Goal: Information Seeking & Learning: Learn about a topic

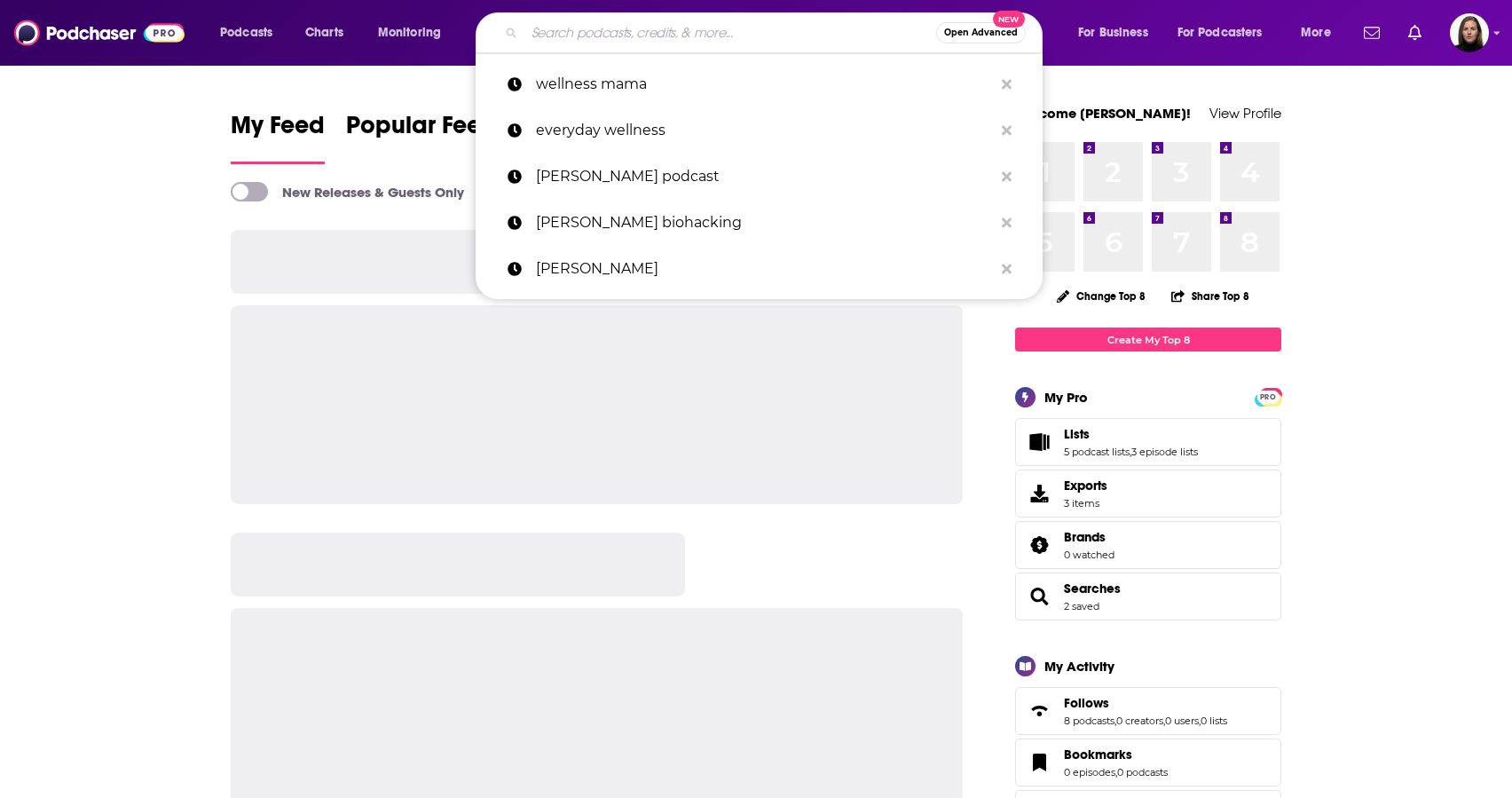
click at [547, 37] on input "Search podcasts, credits, & more..." at bounding box center [730, 33] width 412 height 29
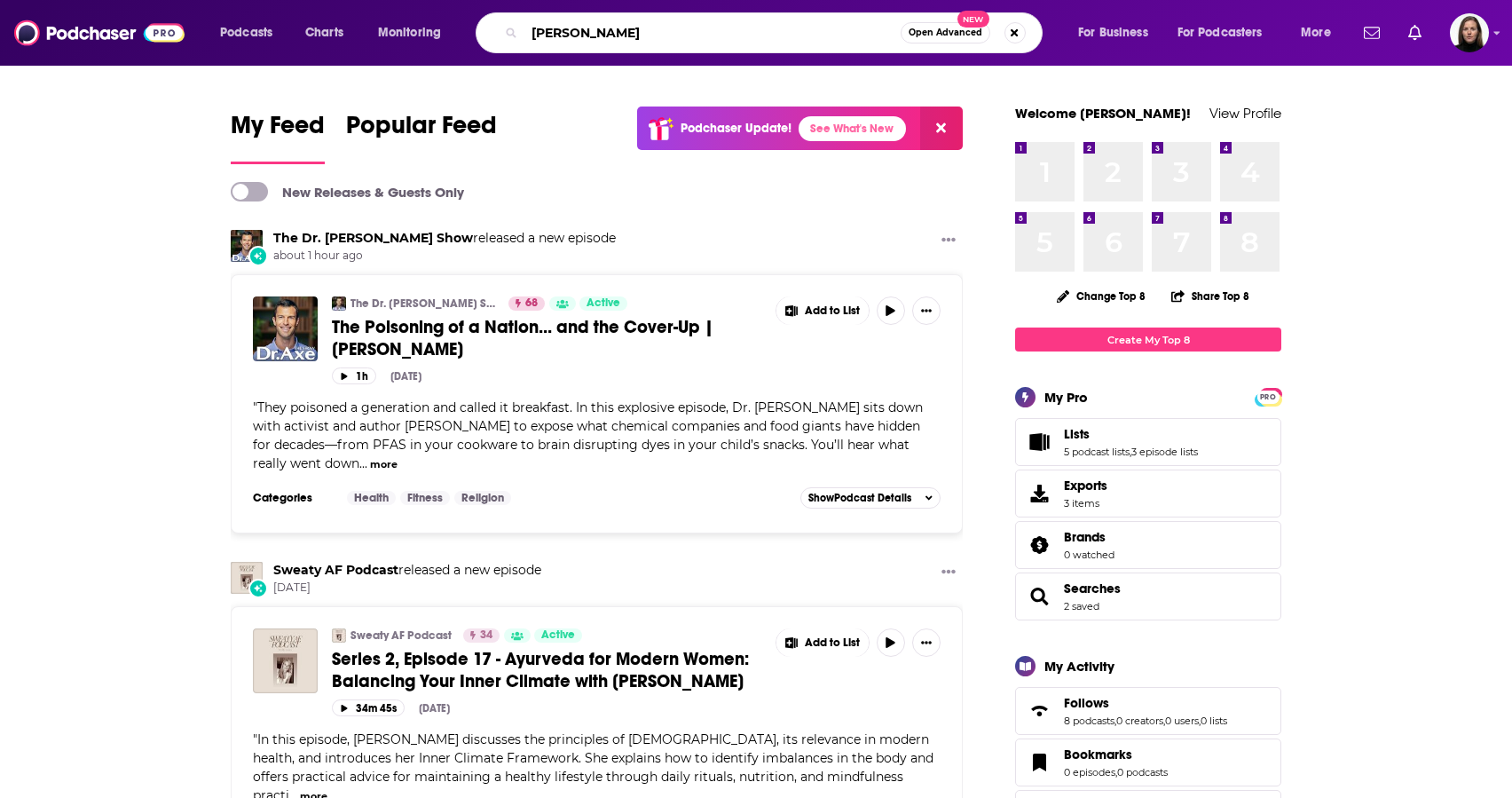
type input "[PERSON_NAME]"
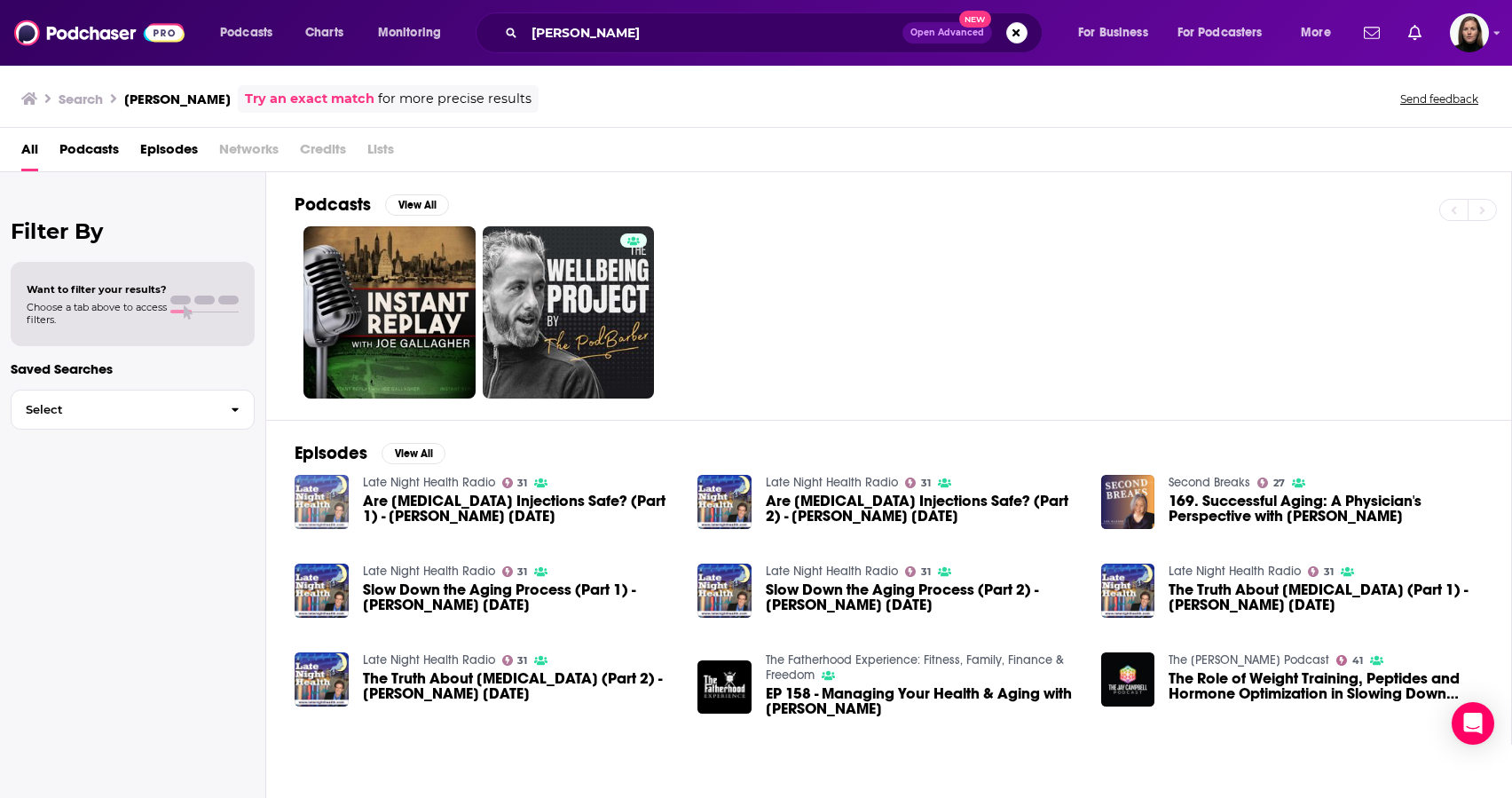
click at [329, 505] on img "Are Testosterone Injections Safe? (Part 1) - Dr. Mickey Barber 4/19/14" at bounding box center [321, 502] width 54 height 54
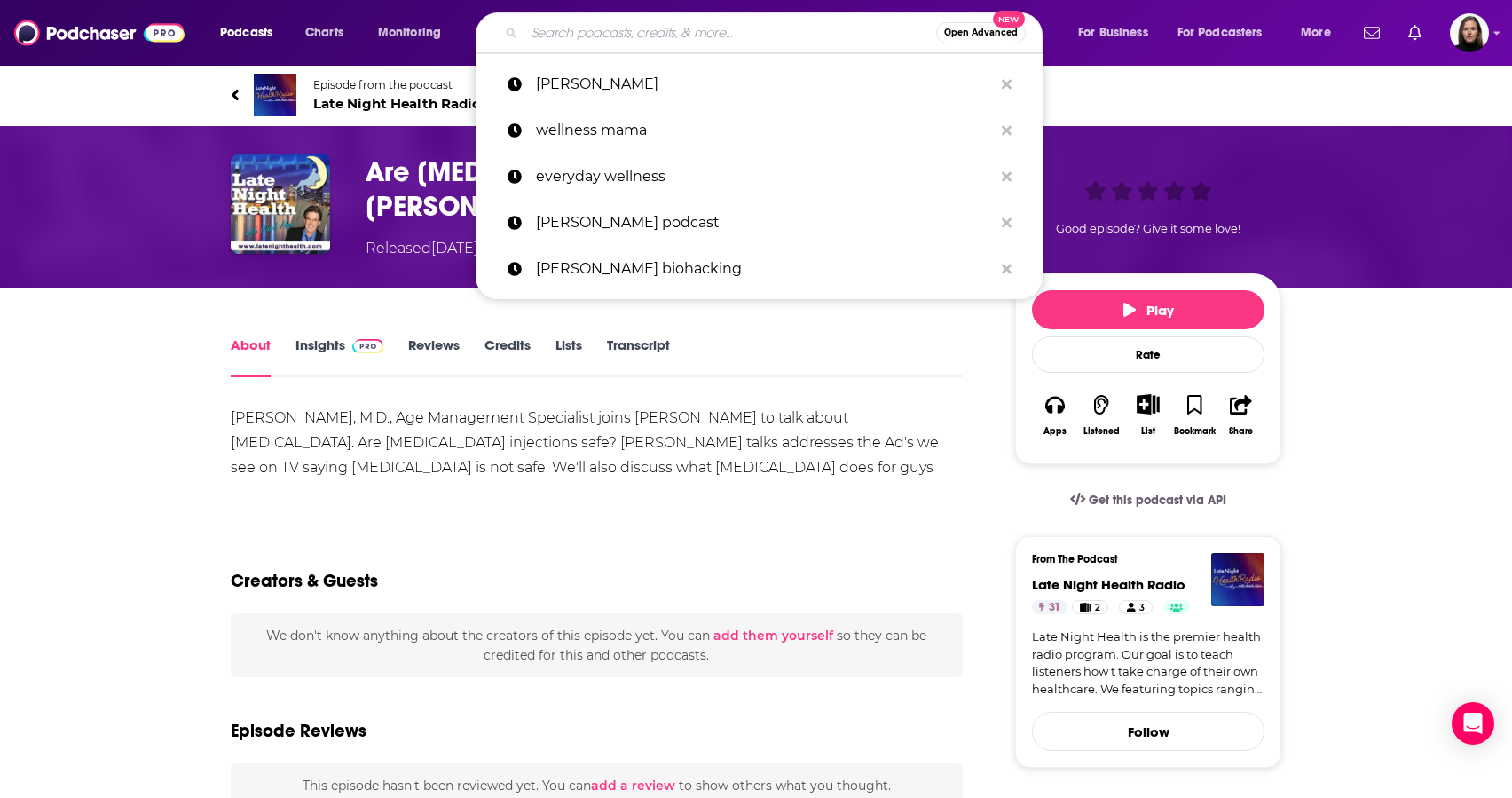
click at [555, 36] on input "Search podcasts, credits, & more..." at bounding box center [730, 33] width 412 height 29
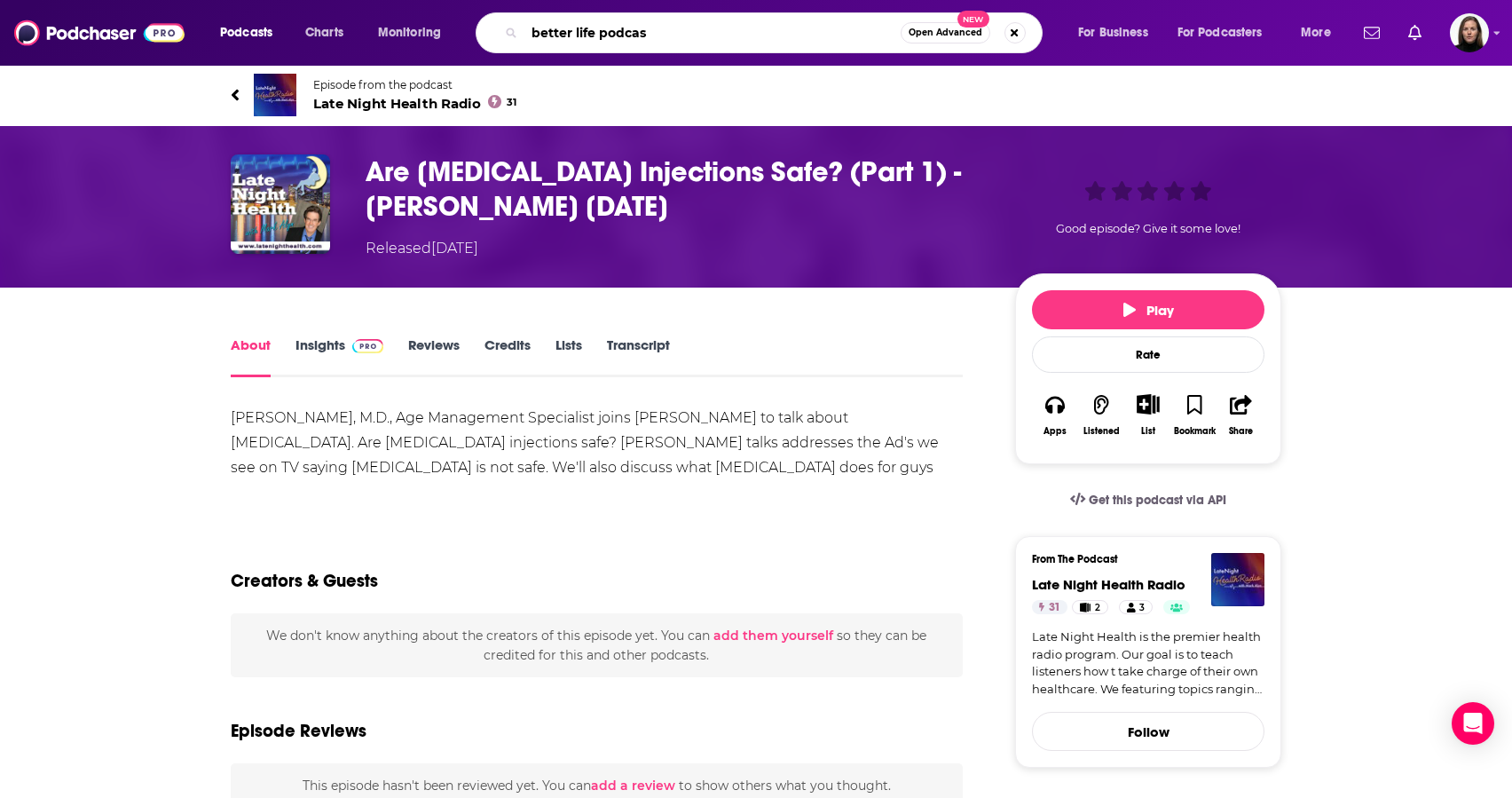
type input "better life podcast"
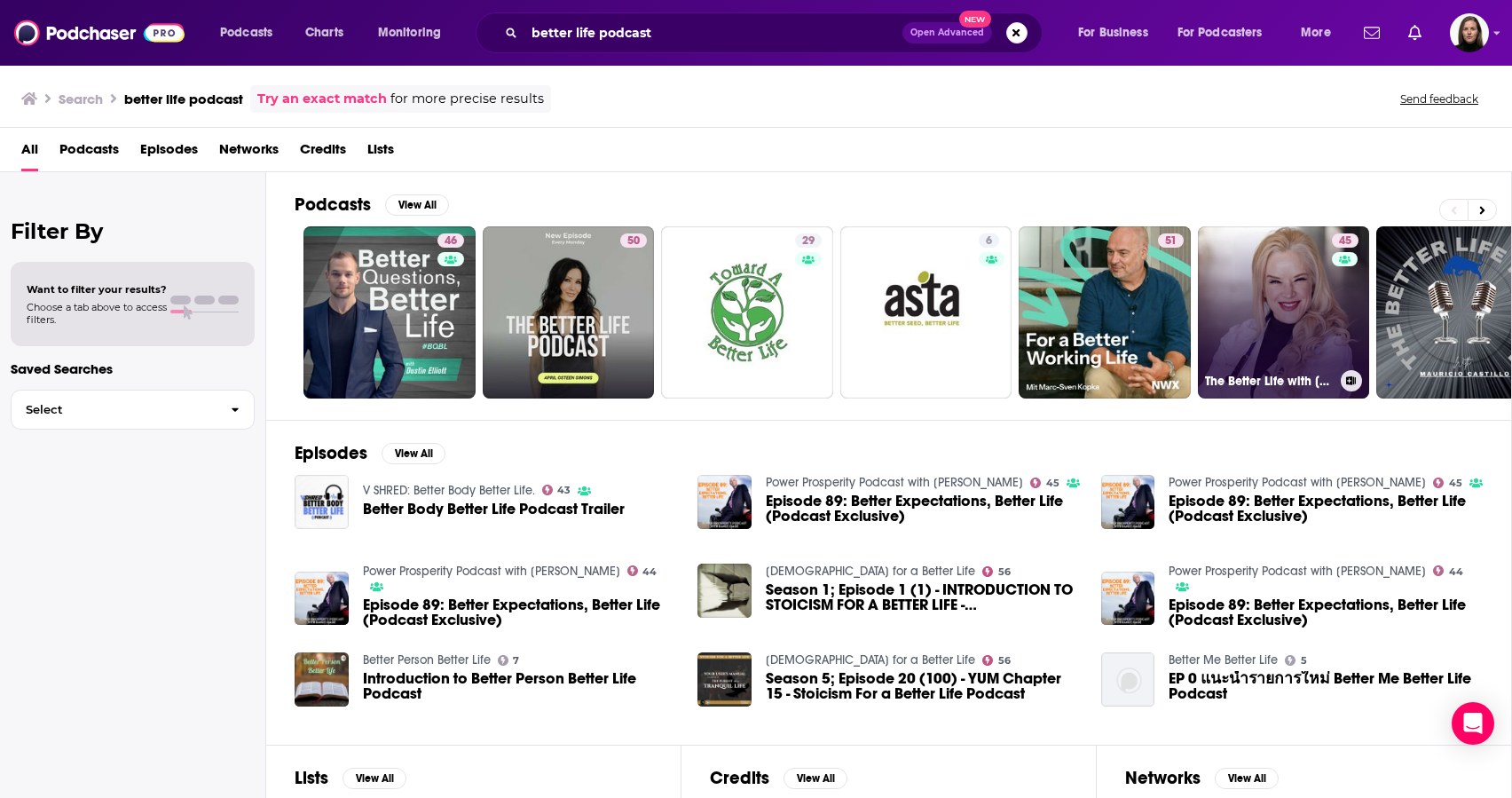
click at [1294, 343] on link "45 The Better Life with [PERSON_NAME] Podcast" at bounding box center [1284, 313] width 172 height 172
